Goal: Transaction & Acquisition: Purchase product/service

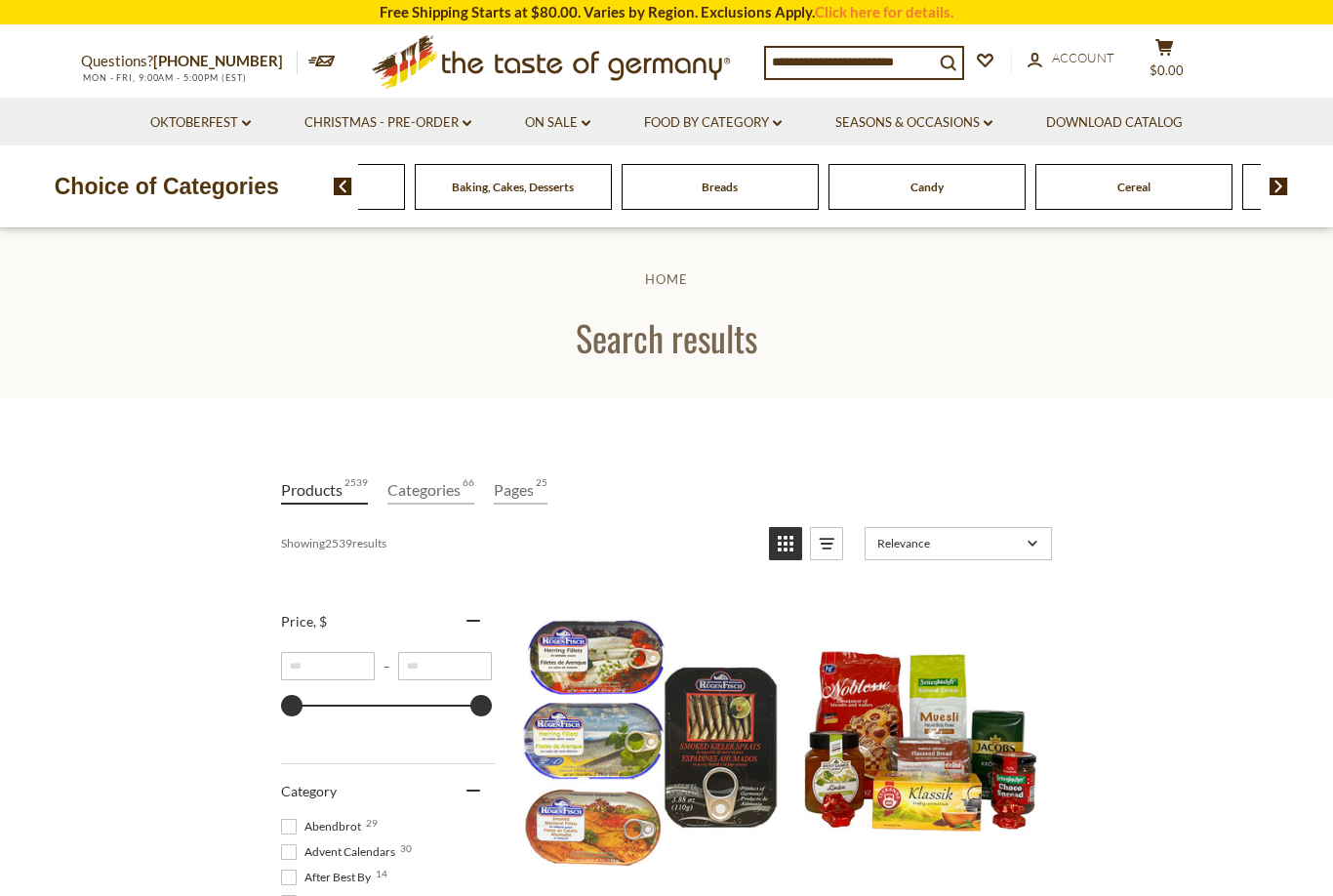
click at [332, 180] on span "Beverages" at bounding box center [306, 187] width 52 height 15
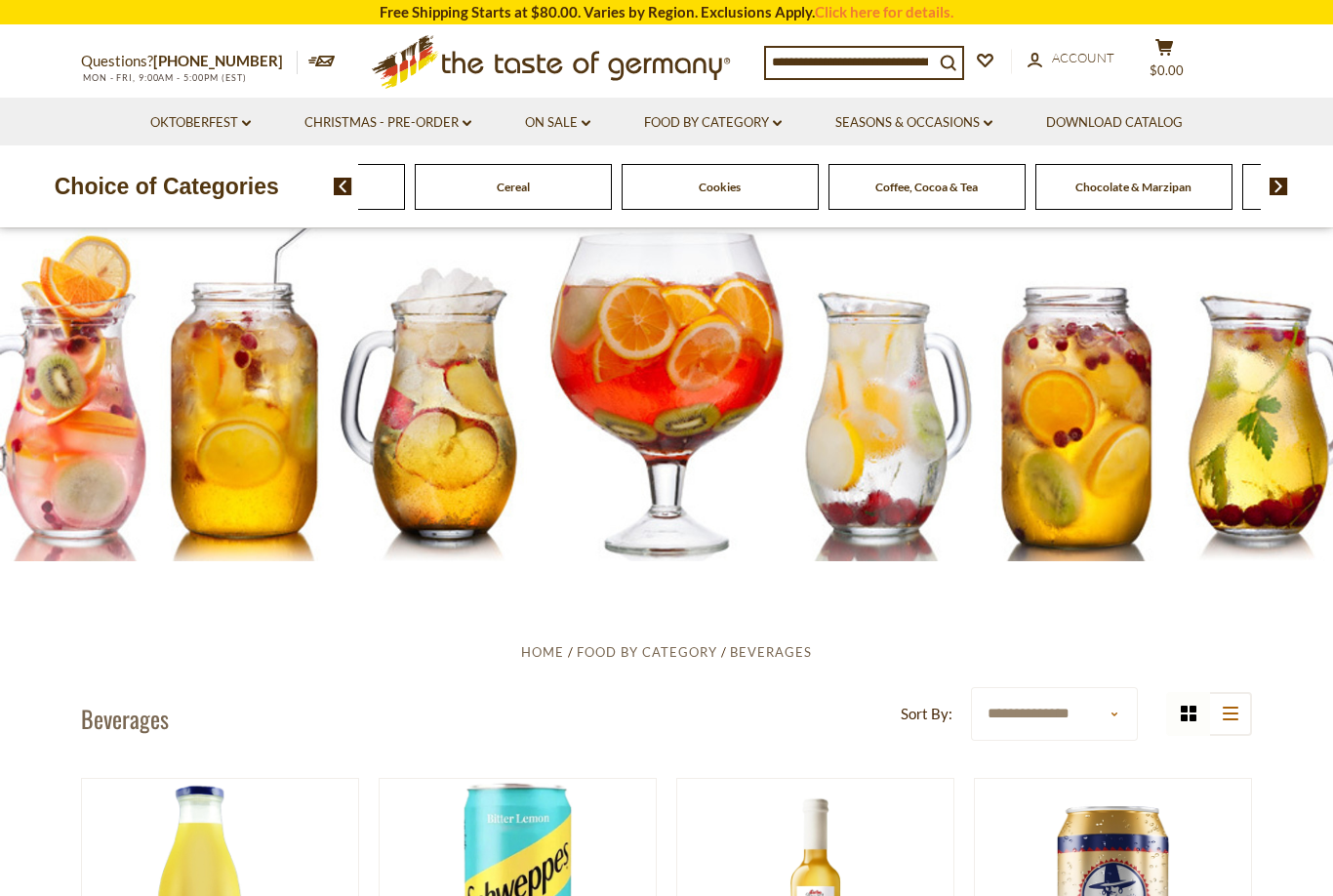
click at [350, 188] on img at bounding box center [342, 187] width 19 height 18
click at [234, 189] on span "Cereal" at bounding box center [218, 187] width 34 height 15
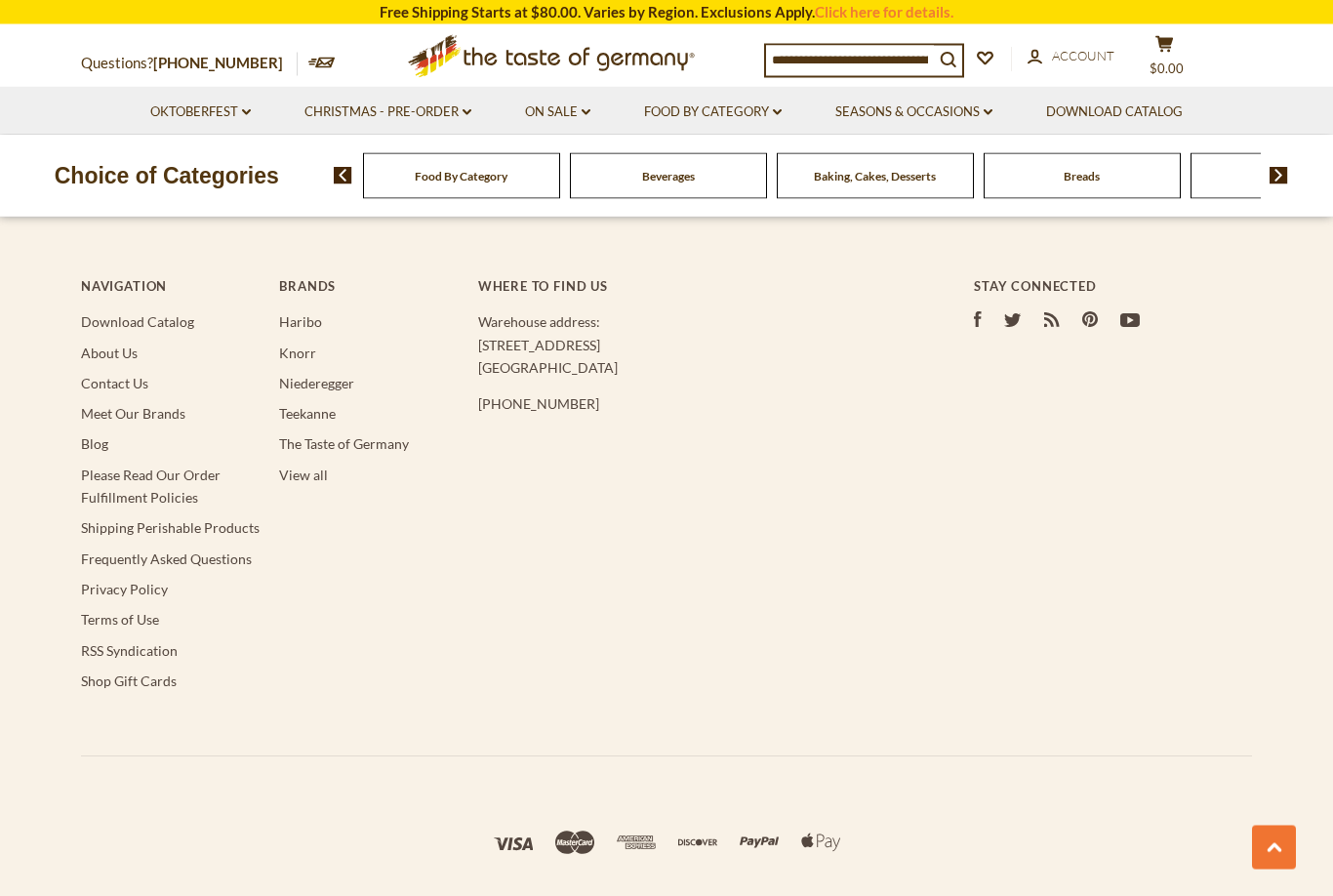
scroll to position [3890, 0]
click at [893, 58] on input at bounding box center [849, 59] width 168 height 28
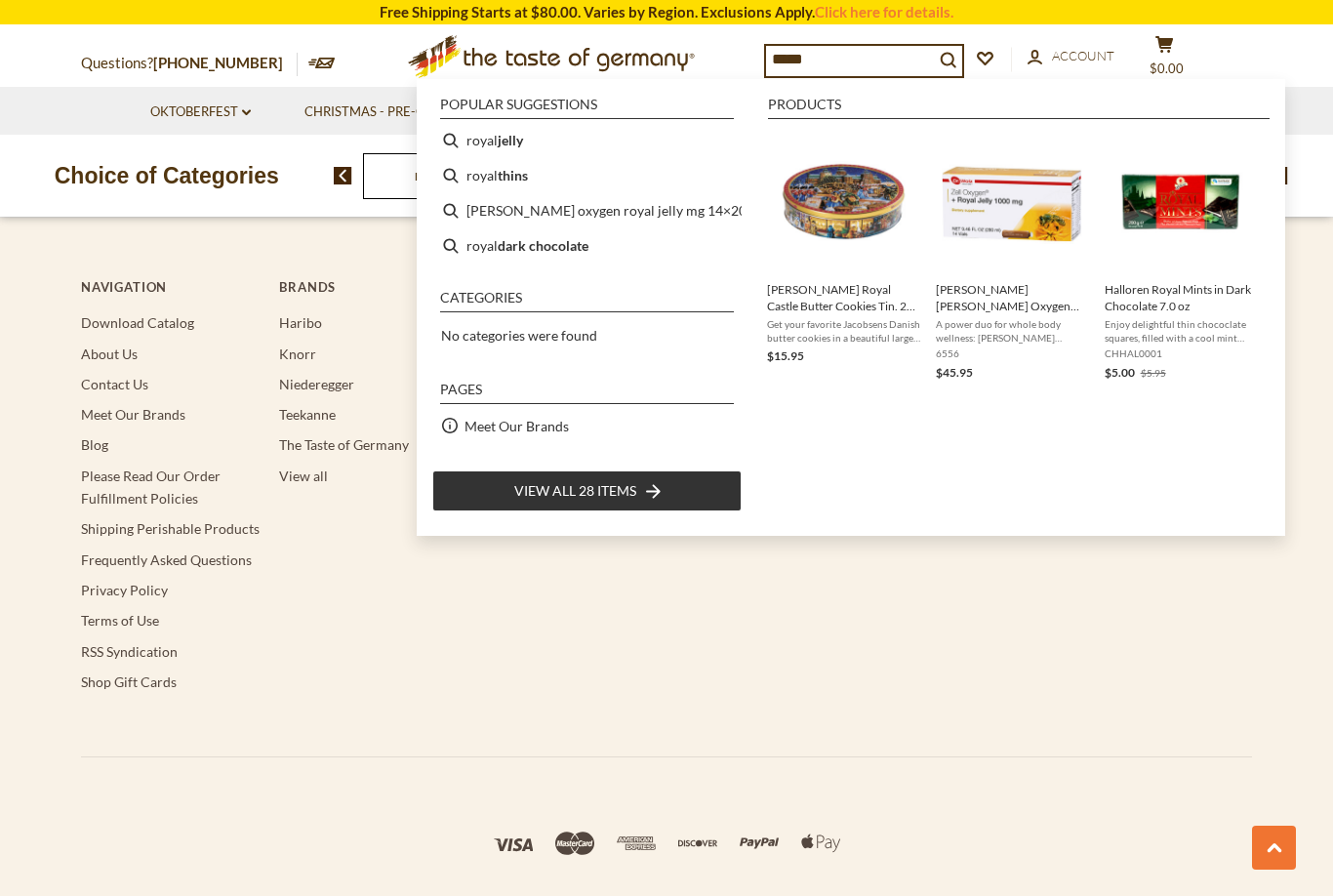
click at [551, 251] on b "dark chocolate" at bounding box center [543, 245] width 91 height 23
type input "**********"
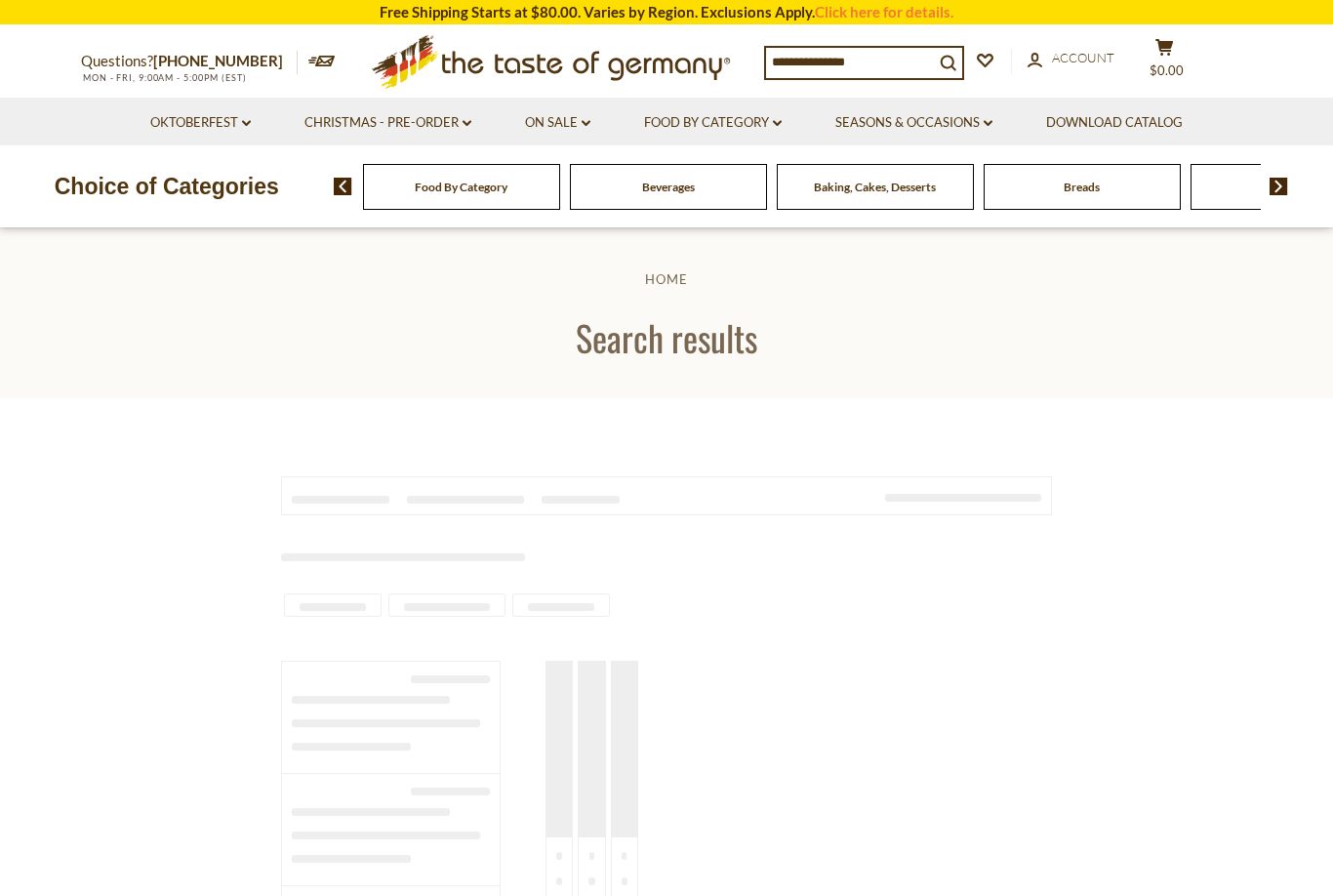
type input "**********"
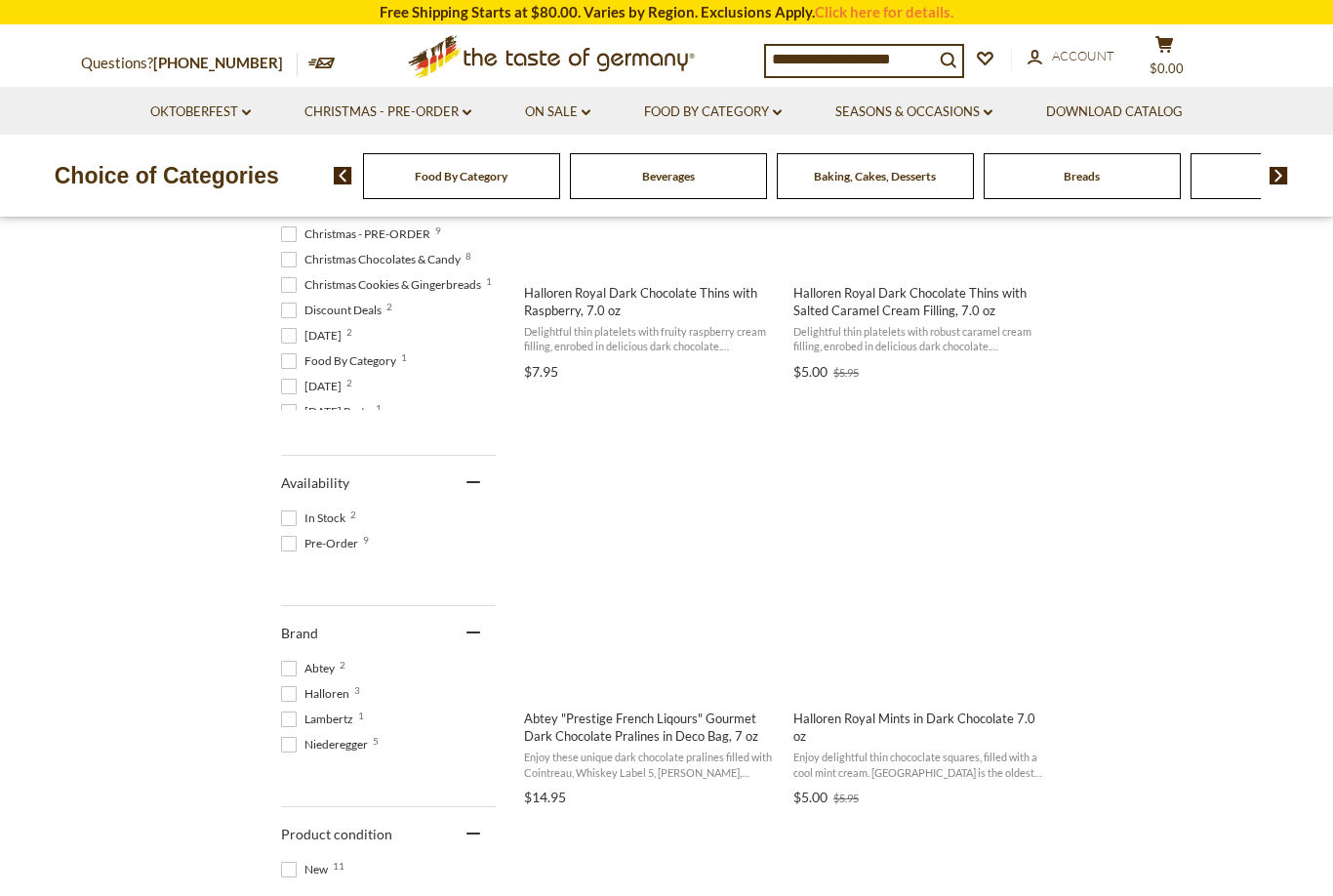
scroll to position [607, 0]
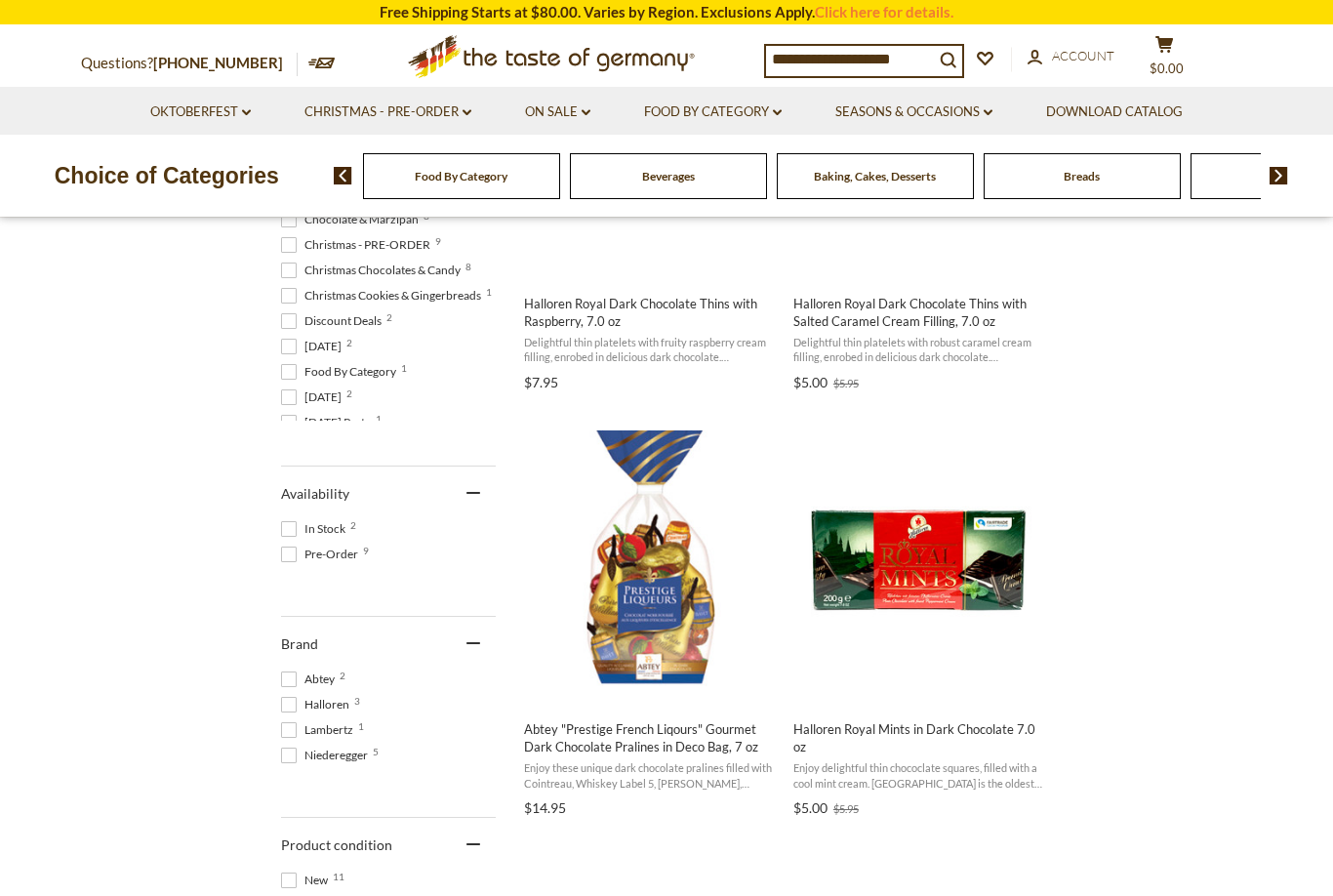
click at [930, 582] on img "Halloren Royal Mints in Dark Chocolate 7.0 oz" at bounding box center [919, 559] width 258 height 258
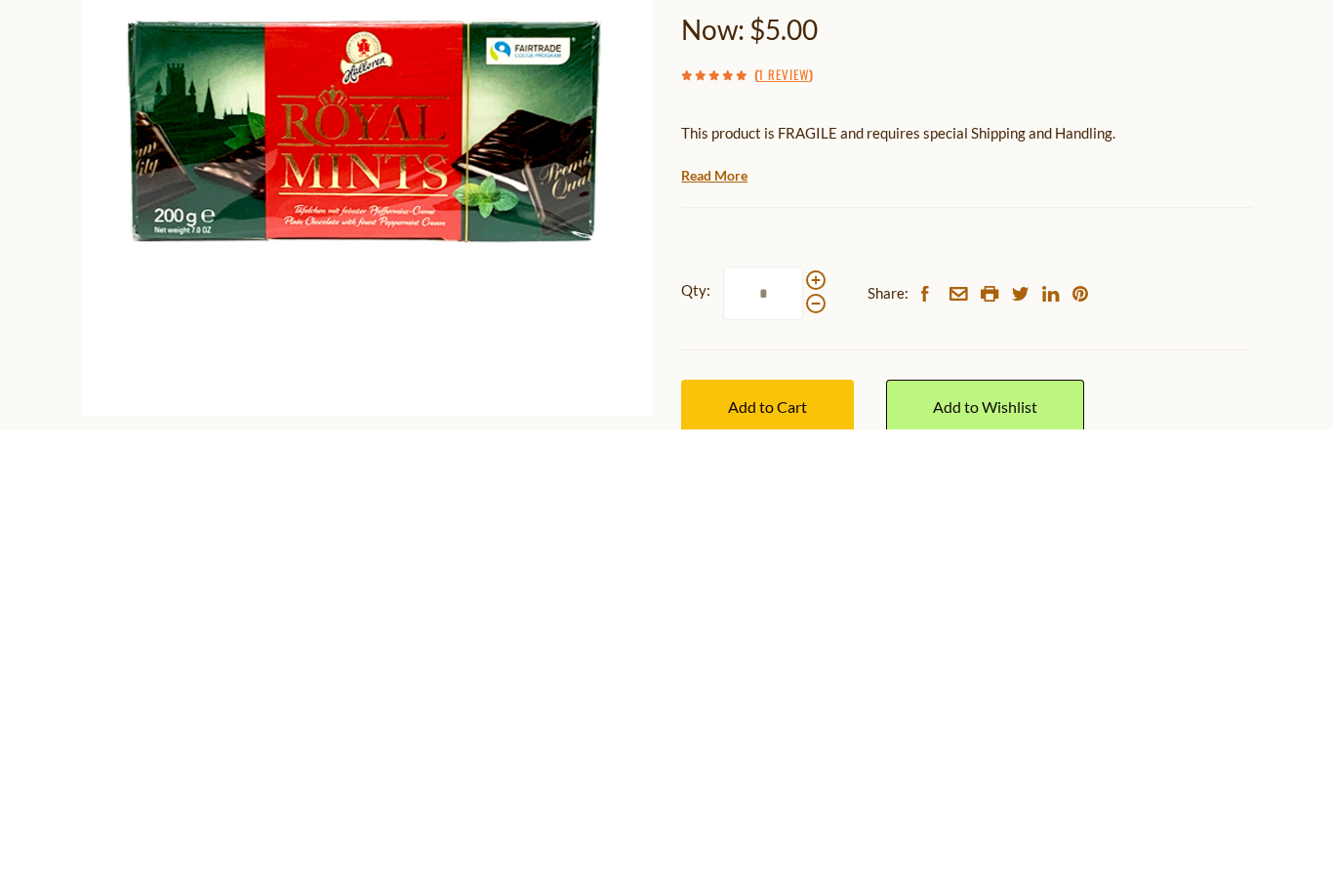
scroll to position [485, 0]
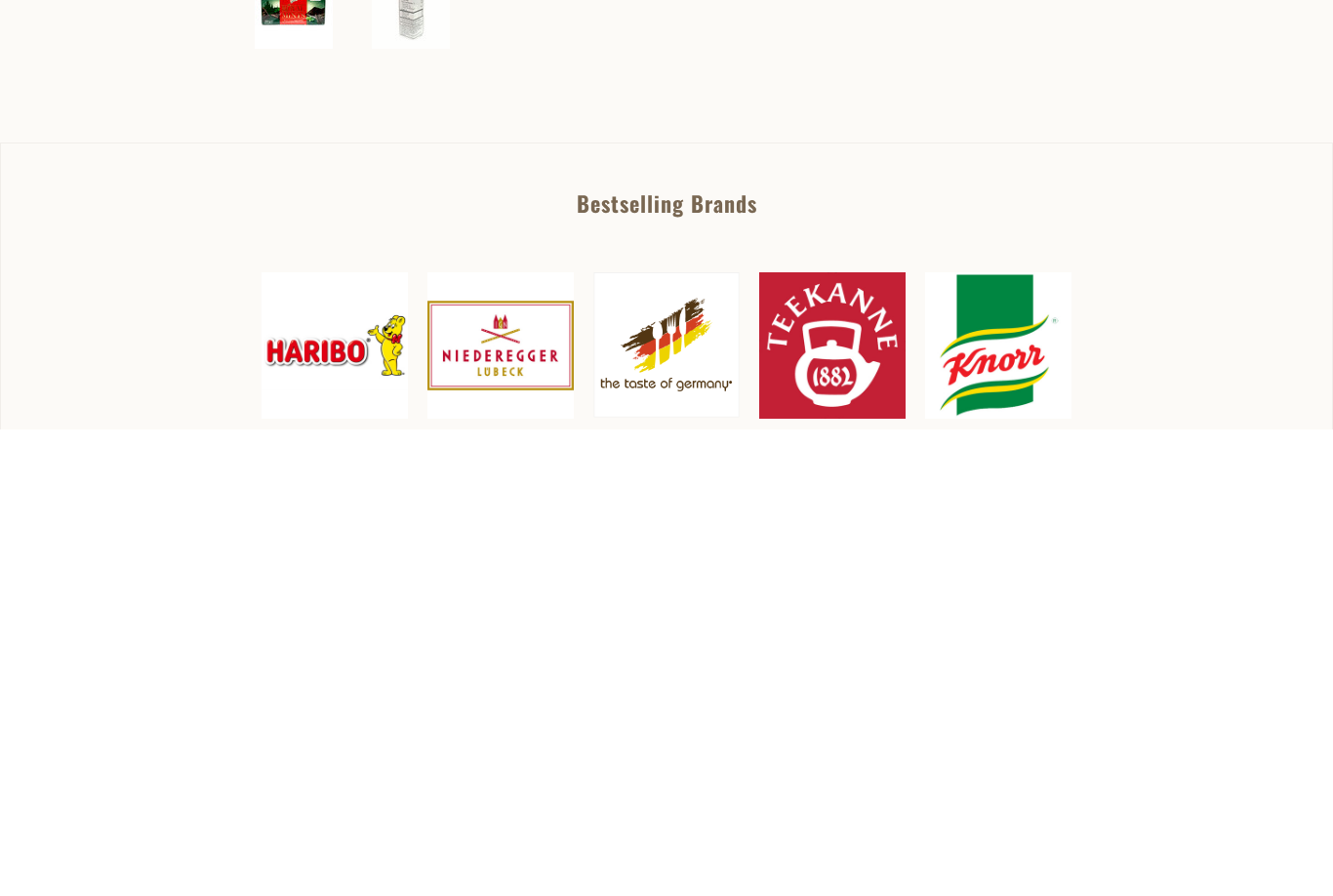
type input "*"
click at [770, 398] on span "Add to Cart" at bounding box center [767, 406] width 79 height 19
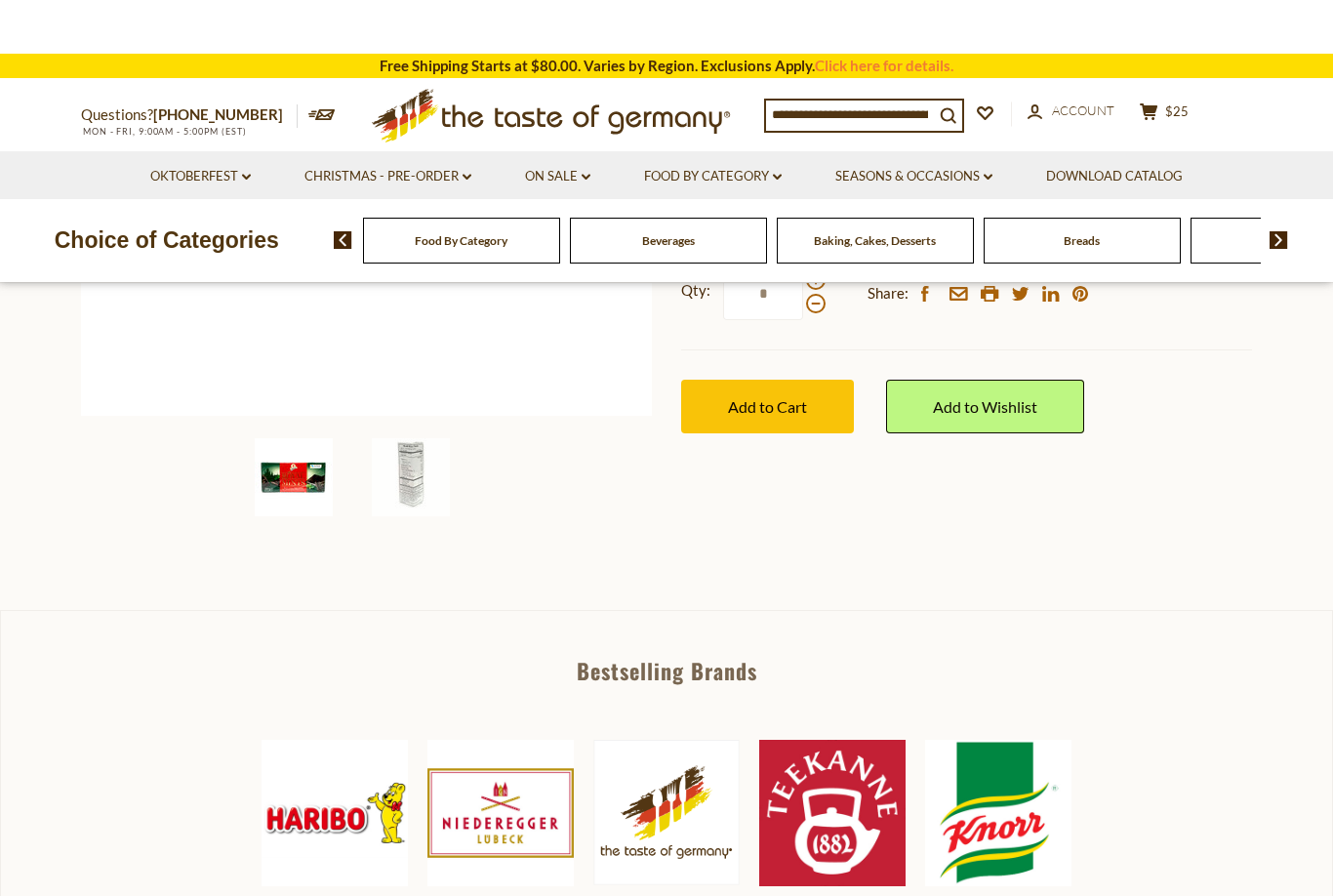
click at [1094, 114] on span "Account" at bounding box center [1083, 111] width 62 height 16
